Goal: Navigation & Orientation: Go to known website

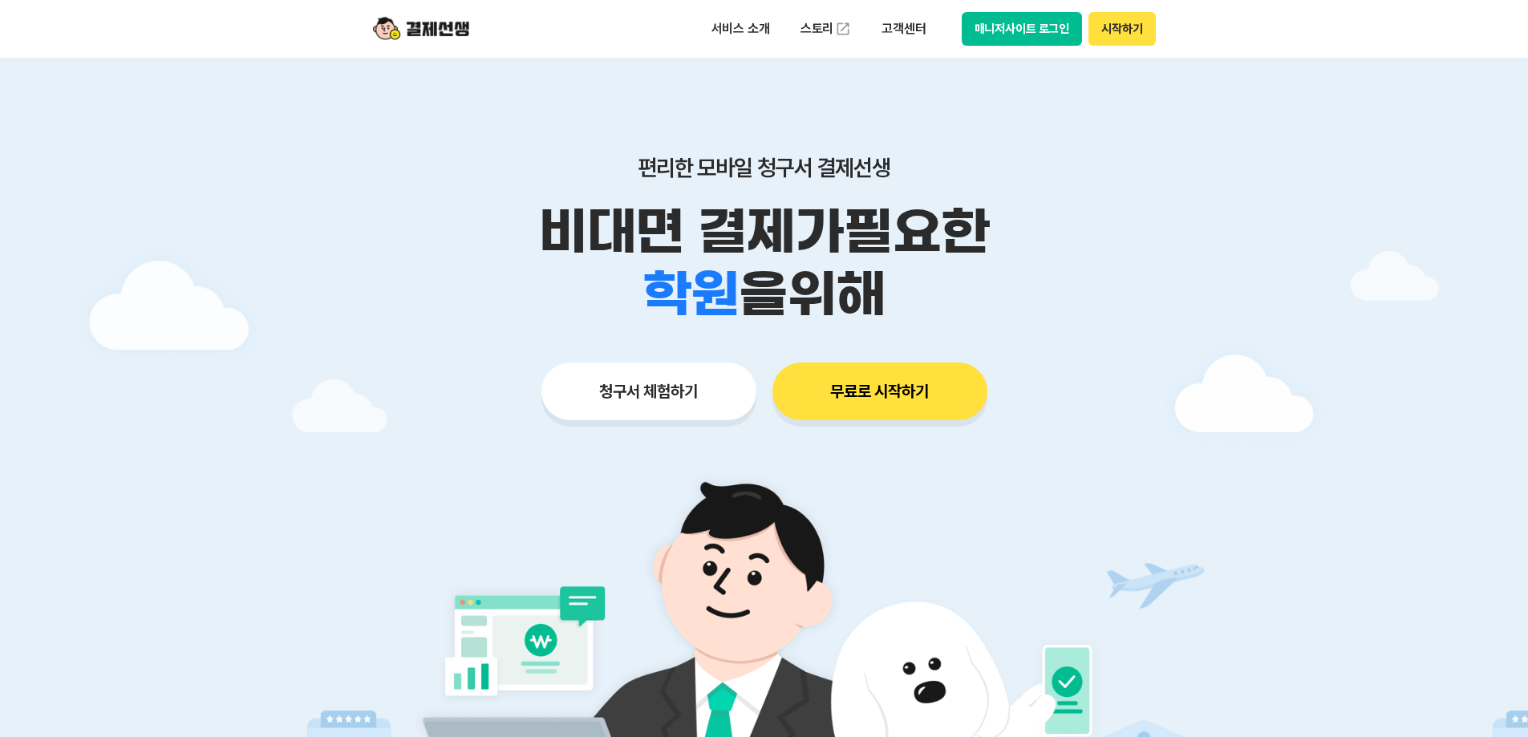
click at [998, 18] on button "매니저사이트 로그인" at bounding box center [1021, 29] width 121 height 34
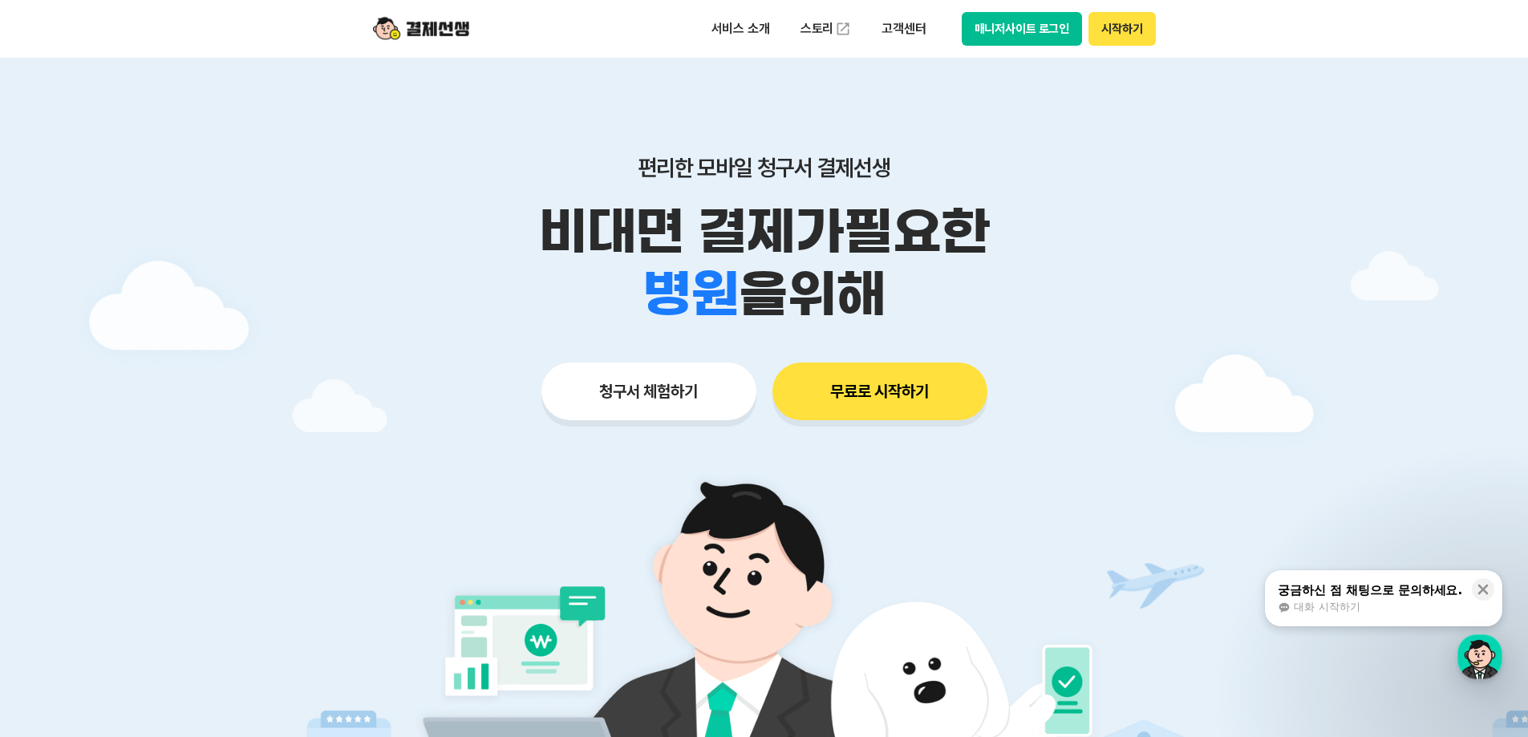
click at [1047, 22] on button "매니저사이트 로그인" at bounding box center [1021, 29] width 121 height 34
click at [1114, 30] on button "시작하기" at bounding box center [1121, 29] width 67 height 34
click at [1026, 36] on button "매니저사이트 로그인" at bounding box center [1021, 29] width 121 height 34
click at [1038, 36] on button "매니저사이트 로그인" at bounding box center [1021, 29] width 121 height 34
click at [1066, 22] on button "매니저사이트 로그인" at bounding box center [1021, 29] width 121 height 34
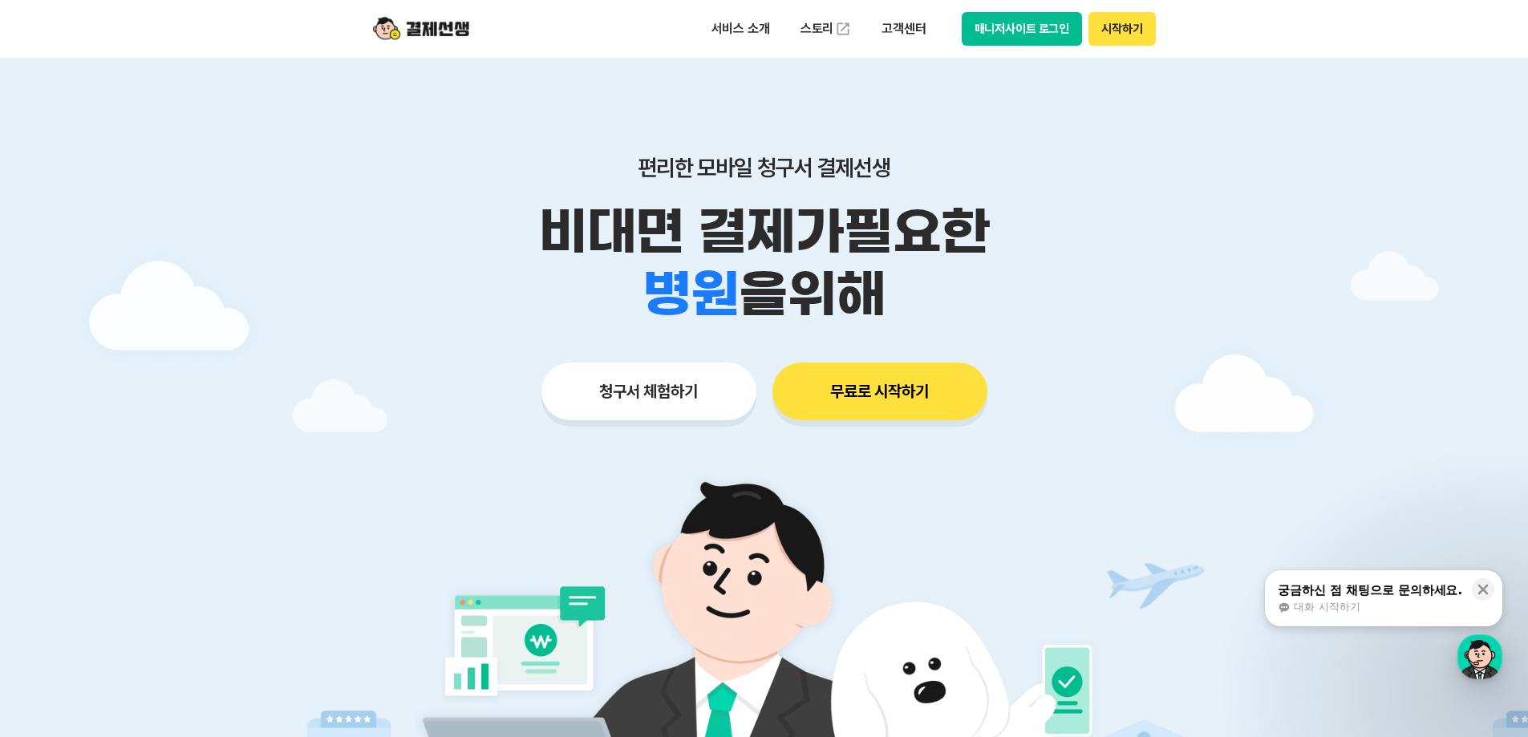
click at [998, 32] on button "매니저사이트 로그인" at bounding box center [1021, 29] width 121 height 34
click at [1006, 33] on button "매니저사이트 로그인" at bounding box center [1021, 29] width 121 height 34
